Goal: Use online tool/utility

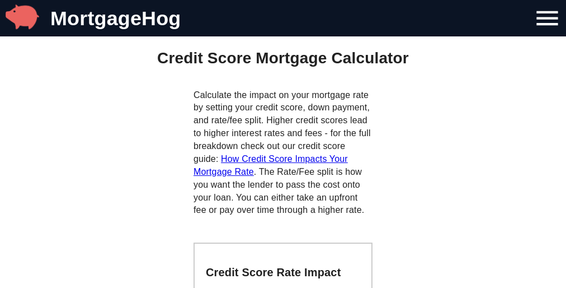
click at [283, 144] on p "Calculate the impact on your mortgage rate by setting your credit score, down p…" at bounding box center [283, 153] width 179 height 128
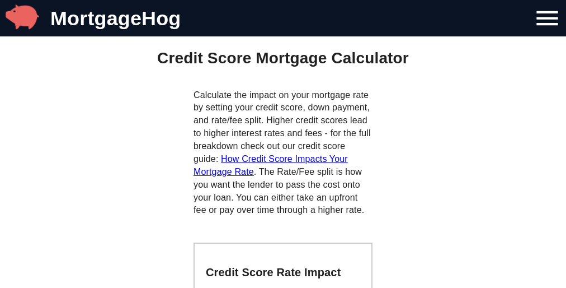
click at [283, 144] on p "Calculate the impact on your mortgage rate by setting your credit score, down p…" at bounding box center [283, 153] width 179 height 128
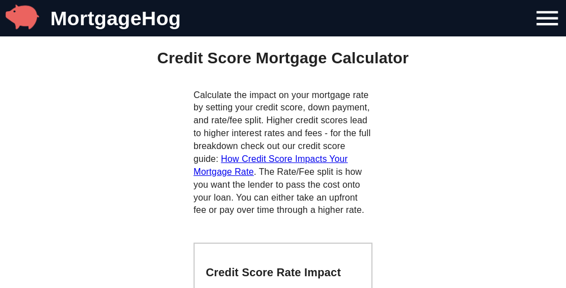
click at [283, 144] on p "Calculate the impact on your mortgage rate by setting your credit score, down p…" at bounding box center [283, 153] width 179 height 128
